Goal: Information Seeking & Learning: Understand process/instructions

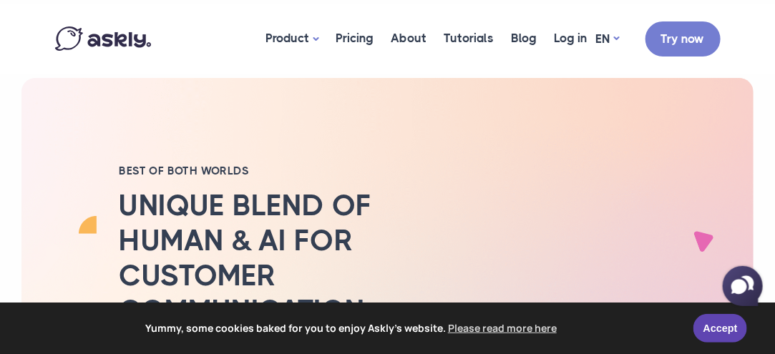
click at [746, 284] on icon at bounding box center [739, 285] width 16 height 15
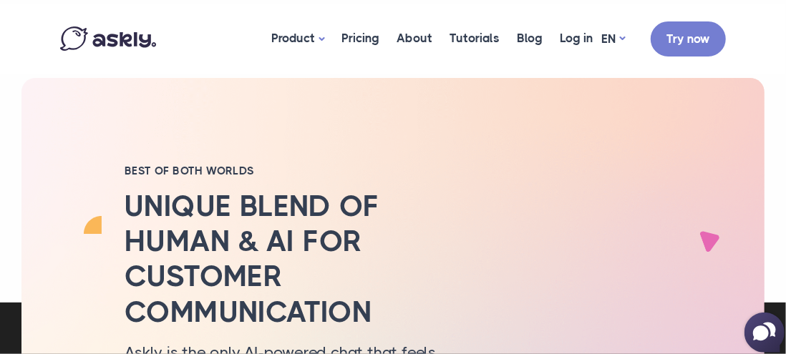
select select "**"
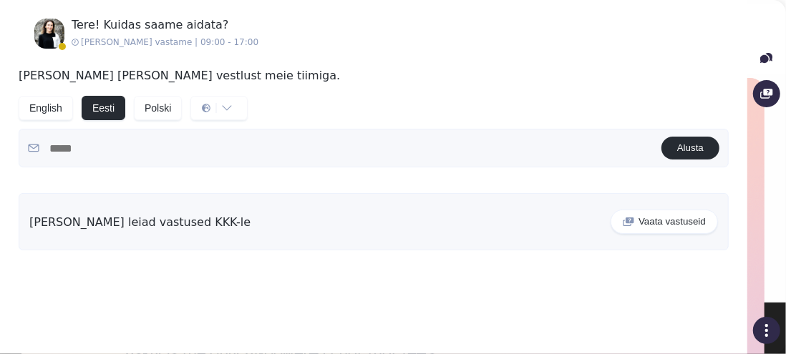
click at [770, 63] on icon at bounding box center [766, 58] width 13 height 13
click at [764, 92] on icon at bounding box center [766, 94] width 12 height 10
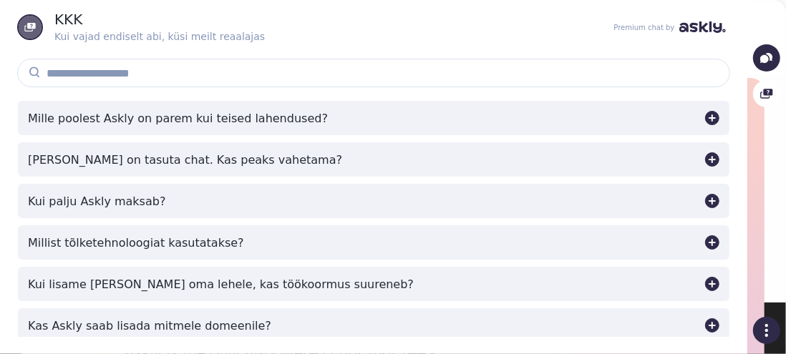
click at [772, 88] on icon at bounding box center [766, 93] width 13 height 13
click at [772, 57] on icon at bounding box center [769, 57] width 7 height 8
select select "**"
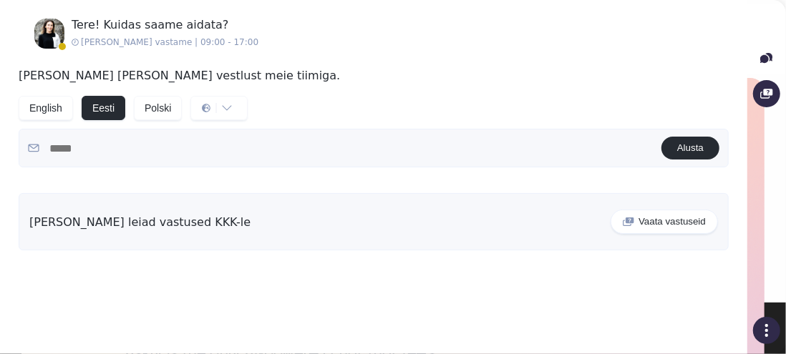
drag, startPoint x: 44, startPoint y: 32, endPoint x: 354, endPoint y: 89, distance: 315.0
drag, startPoint x: 354, startPoint y: 89, endPoint x: 235, endPoint y: 191, distance: 157.4
click at [235, 191] on div "[PERSON_NAME] leiad vastused KKK-le Vaata vastuseid" at bounding box center [373, 222] width 727 height 69
click at [684, 220] on button "Vaata vastuseid" at bounding box center [664, 222] width 107 height 24
